Goal: Task Accomplishment & Management: Use online tool/utility

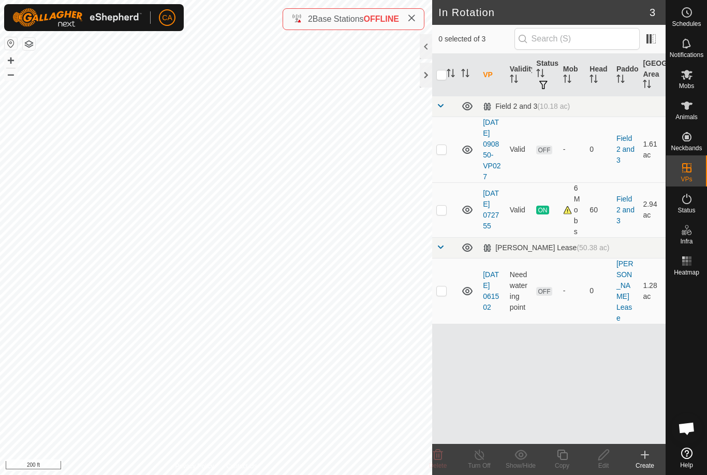
click at [26, 42] on button "button" at bounding box center [29, 44] width 12 height 12
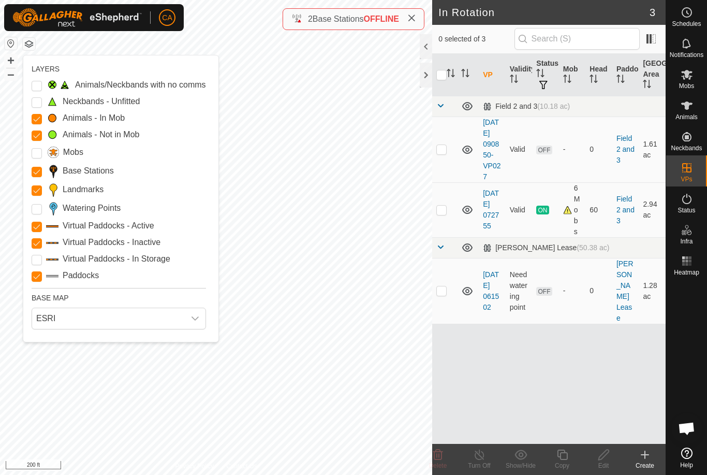
click at [40, 207] on Points "Watering Points" at bounding box center [37, 209] width 10 height 10
click at [38, 207] on Points "Watering Points" at bounding box center [37, 209] width 10 height 10
click at [28, 46] on button "button" at bounding box center [29, 44] width 12 height 12
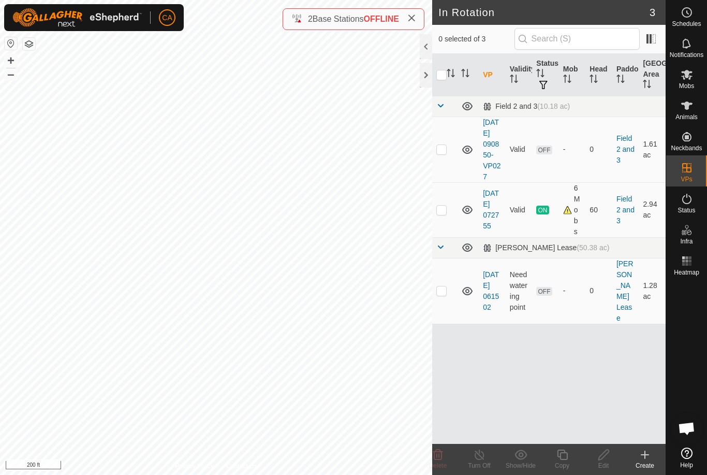
click at [447, 221] on td at bounding box center [444, 209] width 25 height 55
click at [443, 214] on p-checkbox at bounding box center [441, 210] width 10 height 8
checkbox input "false"
click at [441, 151] on p-checkbox at bounding box center [441, 149] width 10 height 8
click at [445, 457] on delete-svg-icon at bounding box center [437, 454] width 41 height 12
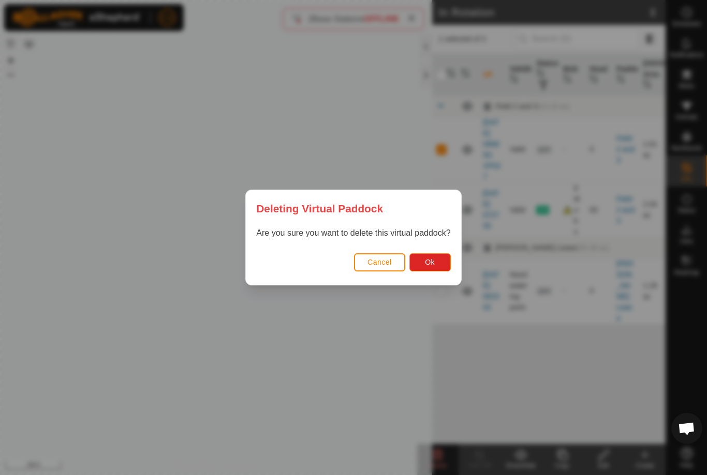
click at [432, 265] on span "Ok" at bounding box center [430, 262] width 10 height 8
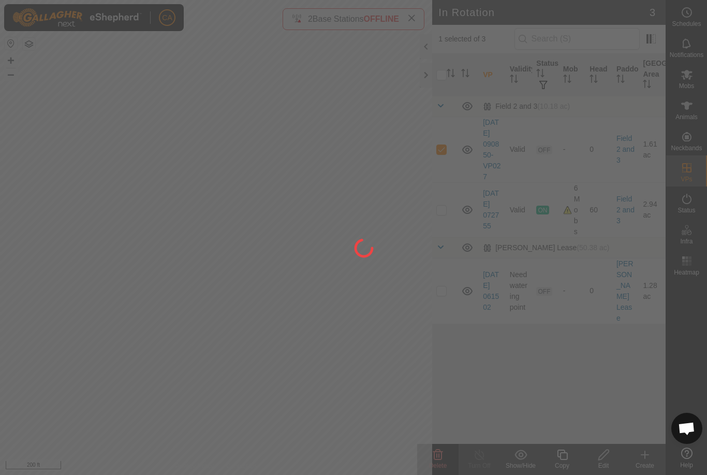
checkbox input "false"
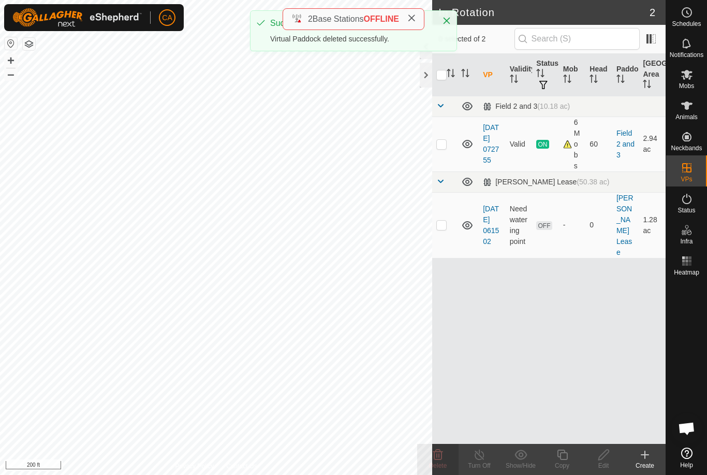
click at [441, 149] on td at bounding box center [444, 143] width 25 height 55
checkbox input "true"
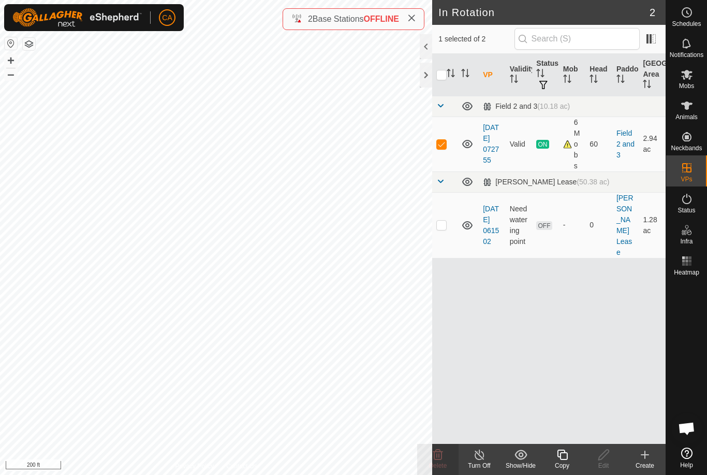
click at [565, 457] on icon at bounding box center [562, 454] width 13 height 12
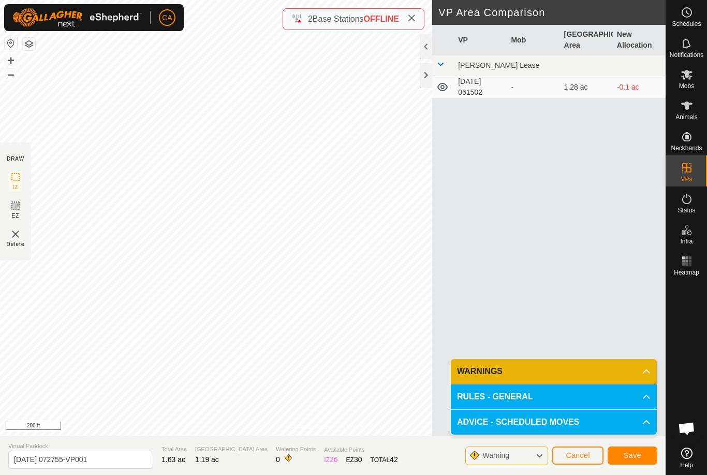
click at [635, 446] on button "Save" at bounding box center [633, 455] width 50 height 18
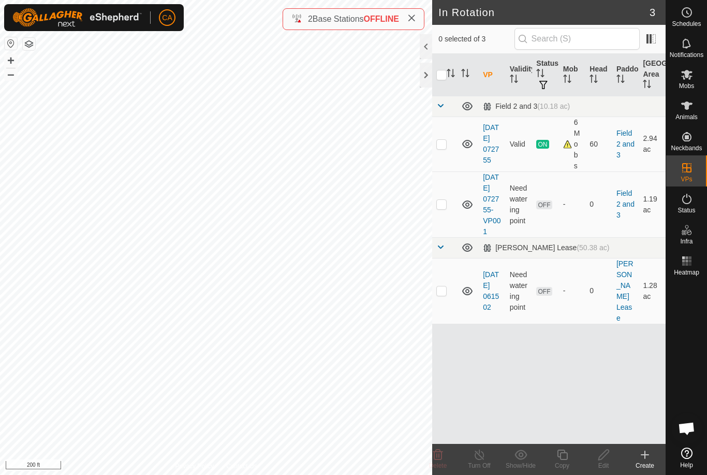
click at [442, 208] on p-checkbox at bounding box center [441, 204] width 10 height 8
checkbox input "true"
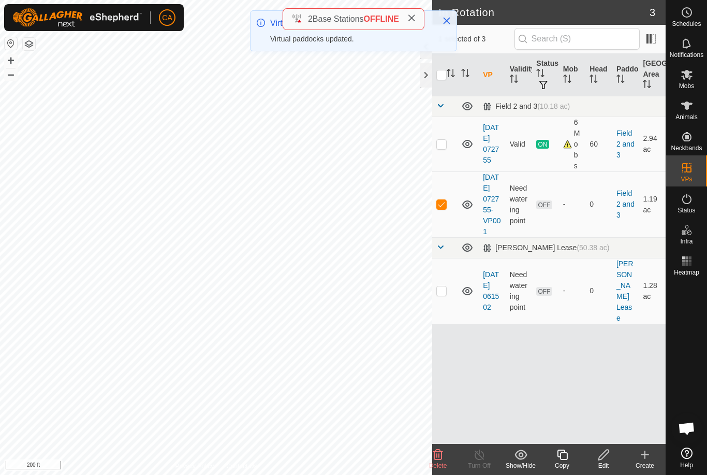
click at [446, 208] on p-checkbox at bounding box center [441, 204] width 10 height 8
checkbox input "false"
click at [691, 81] on es-mob-svg-icon at bounding box center [687, 74] width 19 height 17
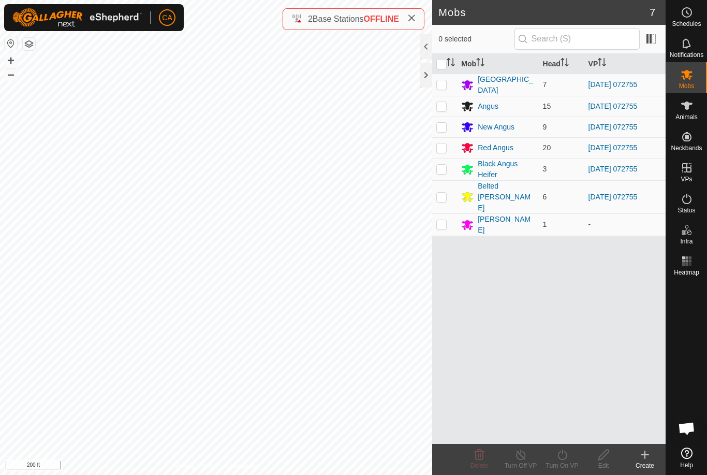
click at [440, 63] on input "checkbox" at bounding box center [441, 64] width 10 height 10
checkbox input "true"
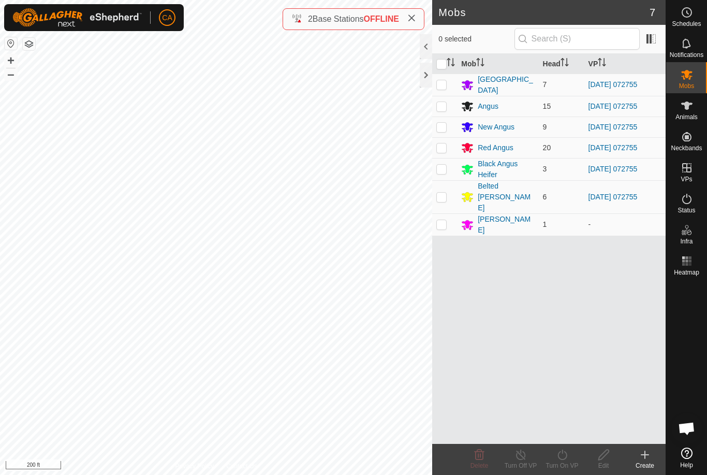
checkbox input "true"
click at [567, 459] on icon at bounding box center [562, 454] width 13 height 12
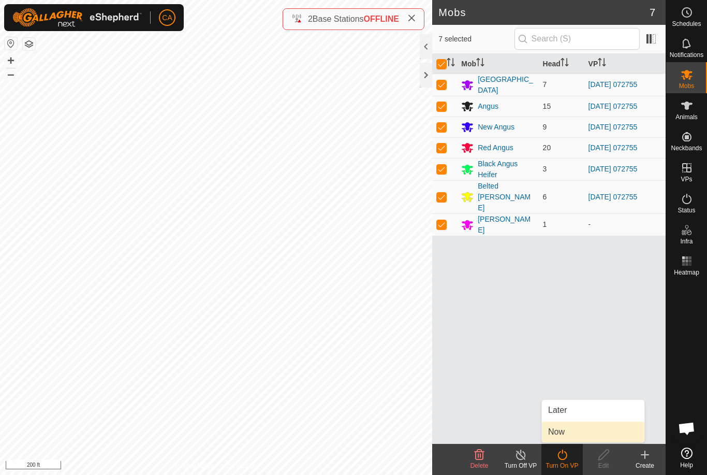
click at [589, 437] on link "Now" at bounding box center [593, 431] width 103 height 21
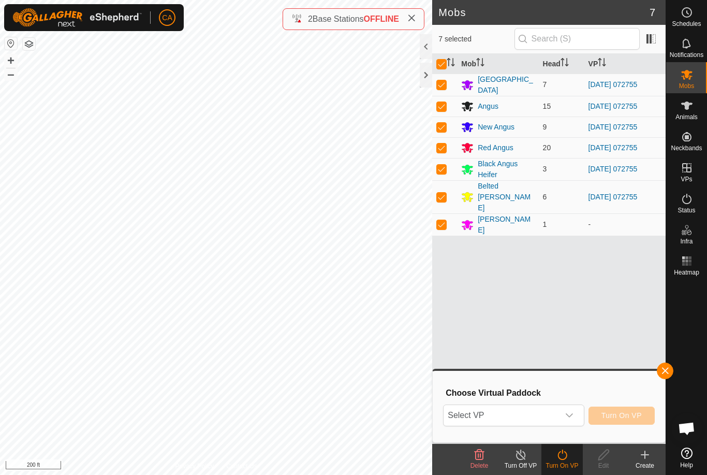
click at [523, 417] on span "Select VP" at bounding box center [501, 415] width 115 height 21
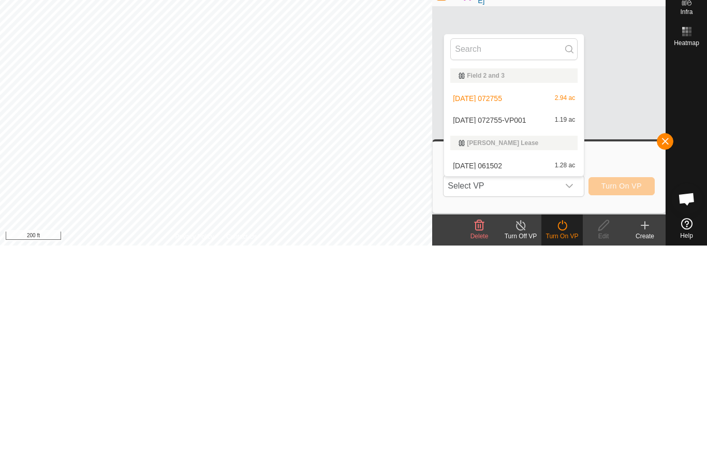
click at [526, 346] on span "[DATE] 072755-VP001" at bounding box center [489, 349] width 73 height 7
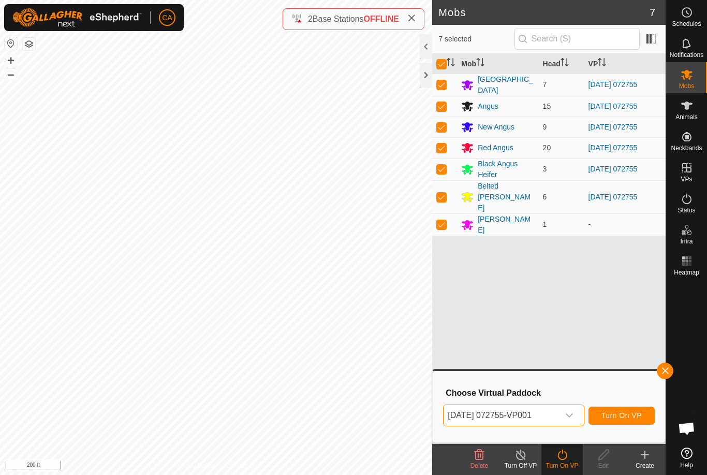
click at [626, 411] on span "Turn On VP" at bounding box center [622, 415] width 40 height 8
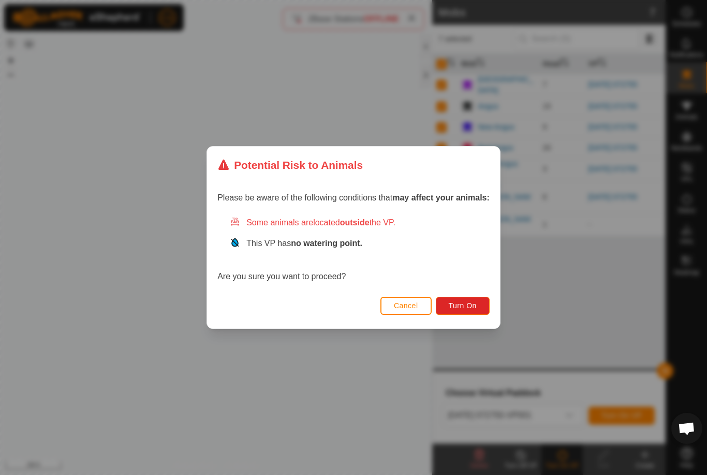
click at [474, 301] on span "Turn On" at bounding box center [463, 305] width 28 height 8
